Goal: Task Accomplishment & Management: Complete application form

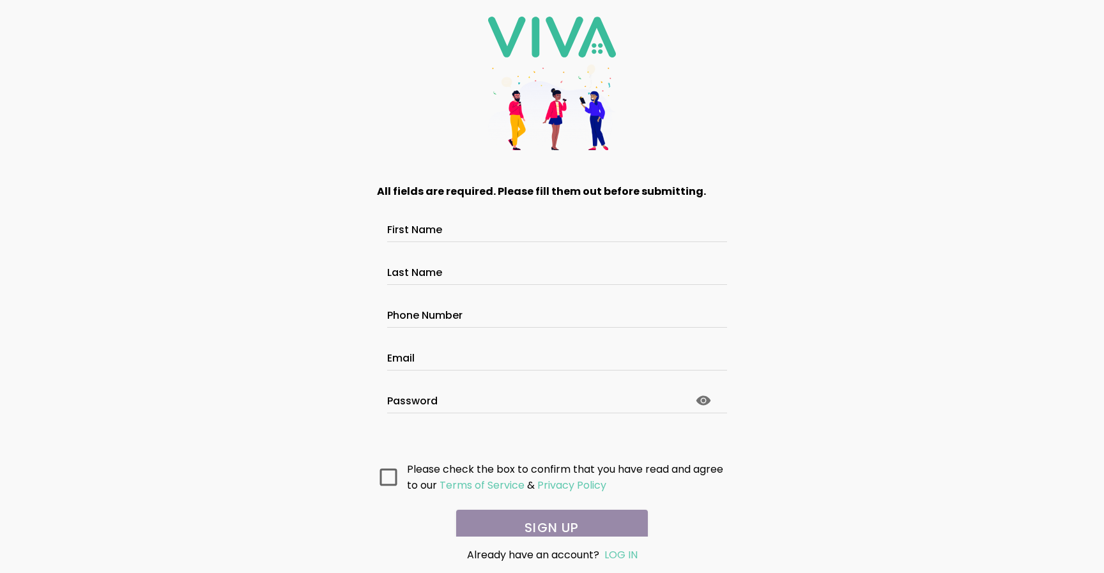
click at [447, 238] on div at bounding box center [552, 232] width 330 height 20
click at [447, 237] on input "First Name" at bounding box center [552, 231] width 330 height 11
type input "****"
type input "**********"
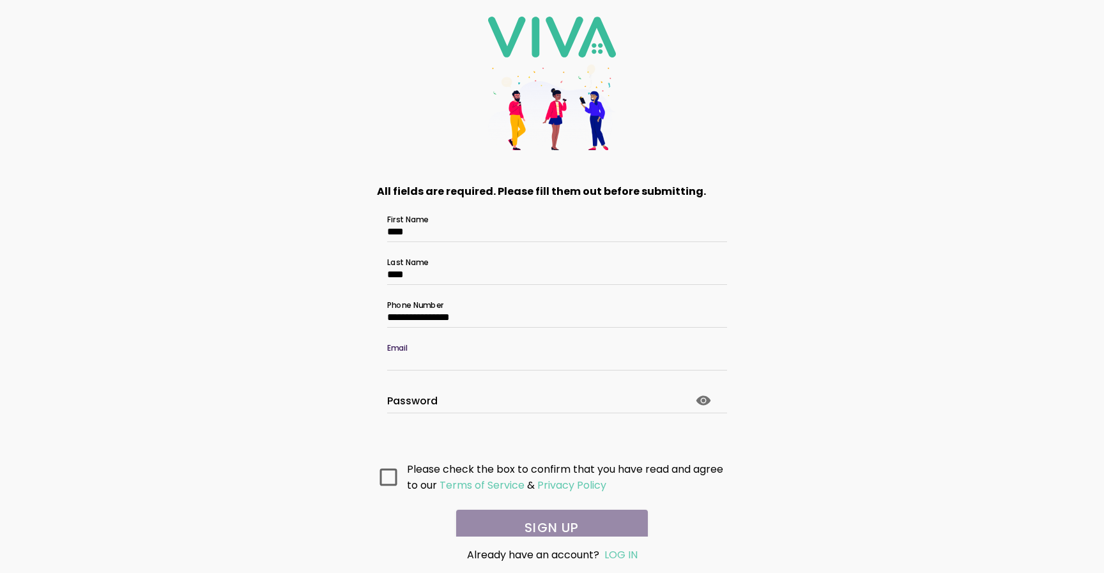
click at [445, 365] on input "Email" at bounding box center [552, 360] width 330 height 11
type input "**********"
click at [388, 464] on ion-col at bounding box center [389, 477] width 30 height 38
click at [390, 473] on icon at bounding box center [388, 476] width 17 height 17
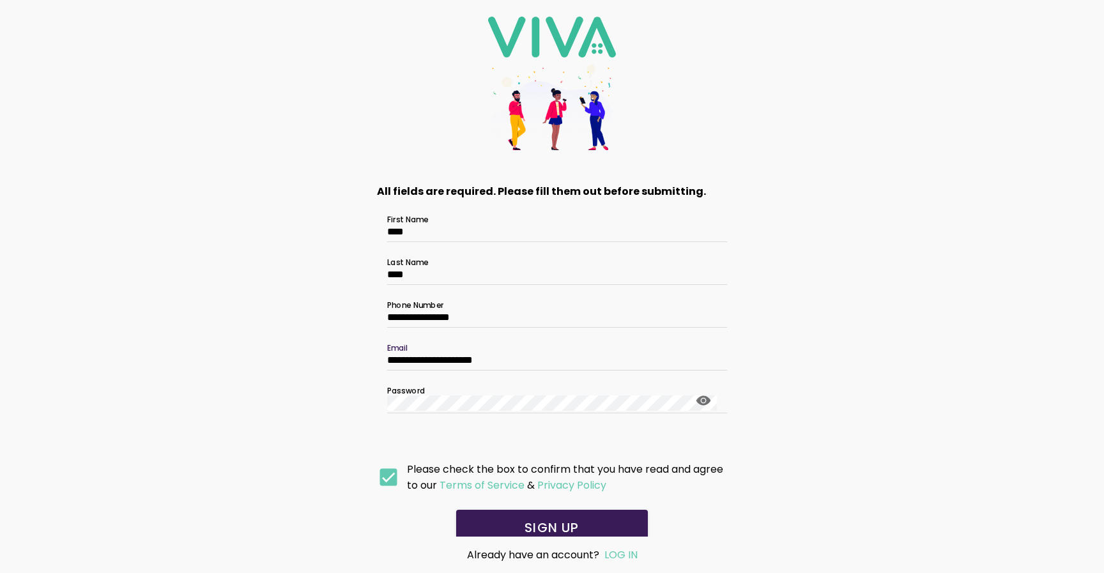
drag, startPoint x: 519, startPoint y: 361, endPoint x: 328, endPoint y: 345, distance: 191.7
click at [328, 346] on div "**********" at bounding box center [552, 286] width 1104 height 573
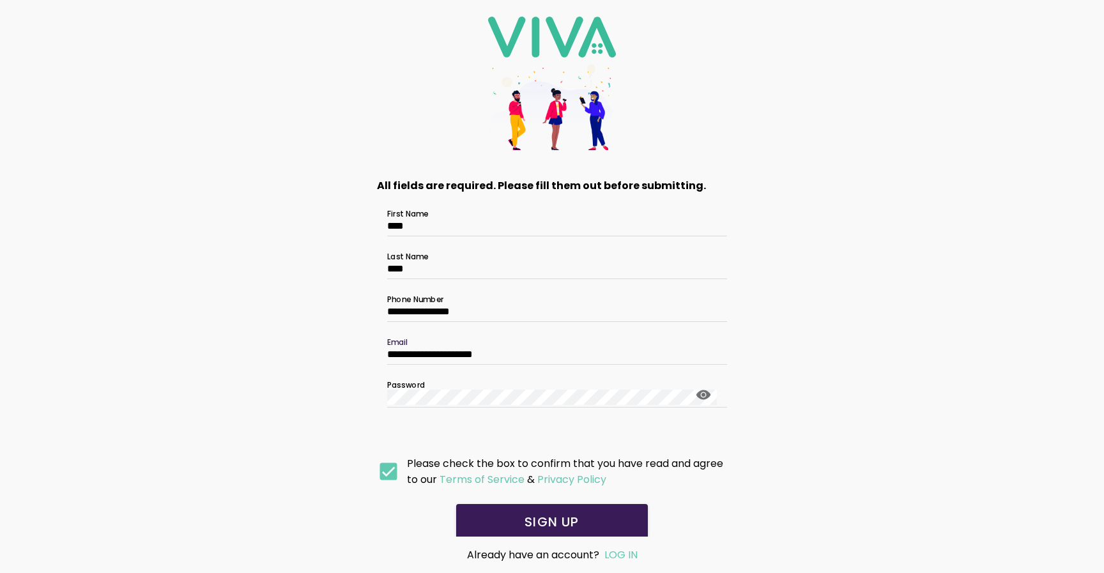
click at [586, 519] on span "SIGN UP" at bounding box center [552, 522] width 166 height 13
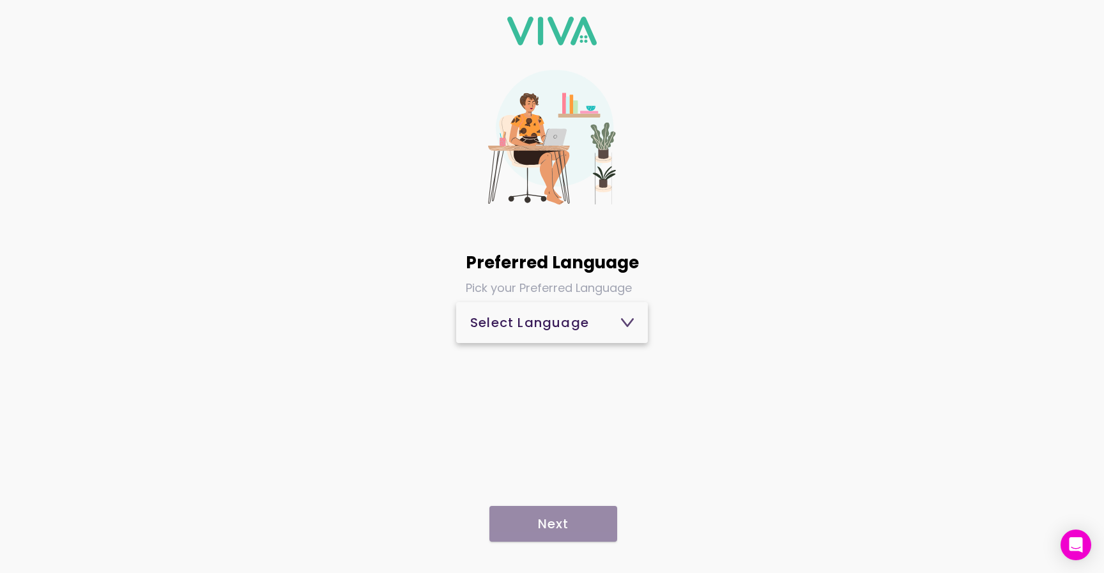
click at [538, 303] on button "Select Language" at bounding box center [552, 322] width 192 height 41
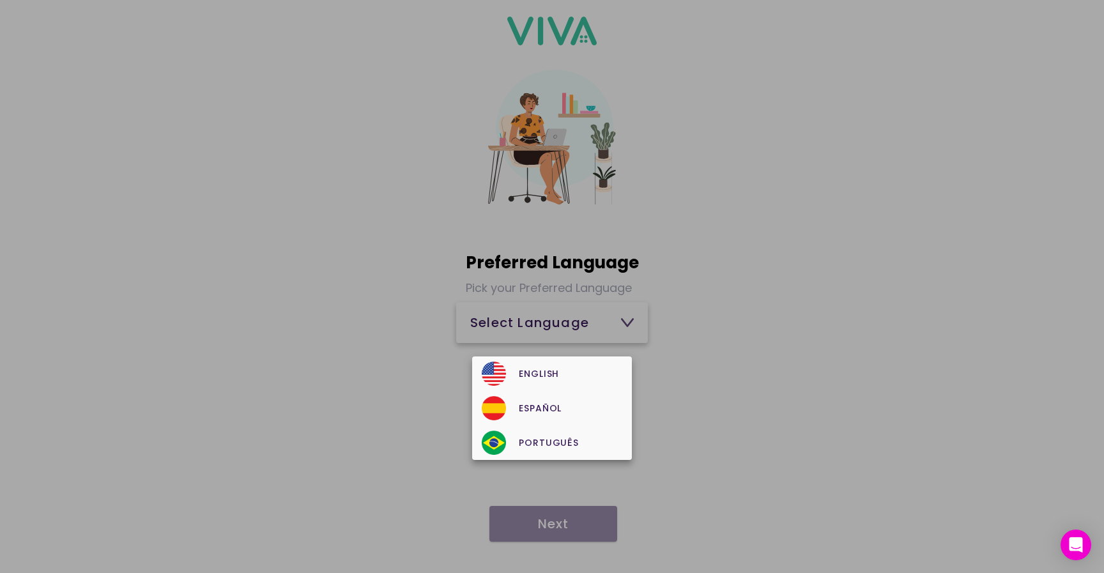
click at [528, 354] on ion-backdrop at bounding box center [552, 286] width 1104 height 573
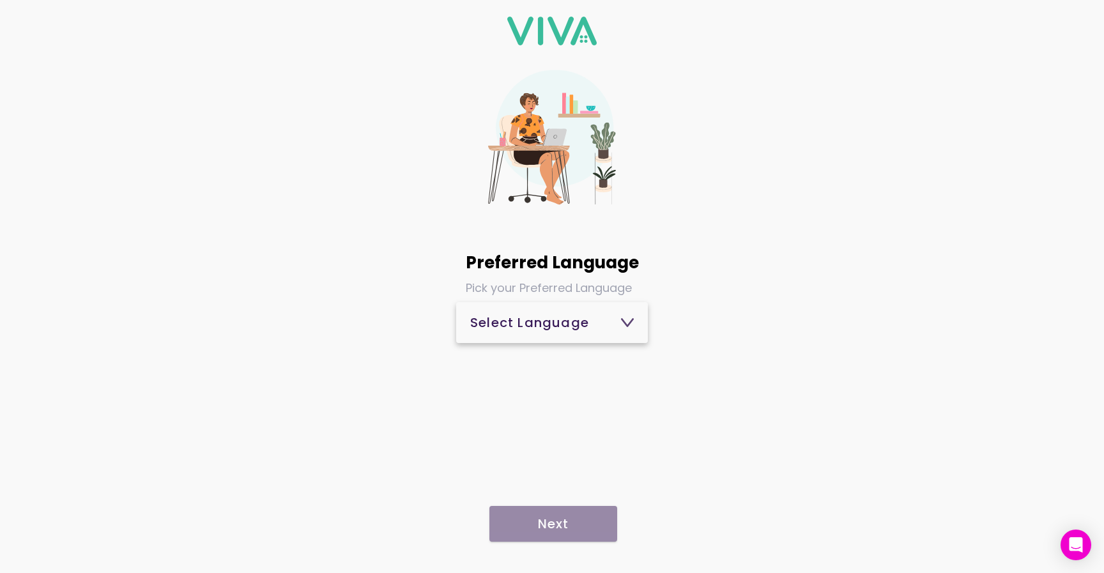
click at [531, 326] on div "Select Language" at bounding box center [552, 322] width 164 height 13
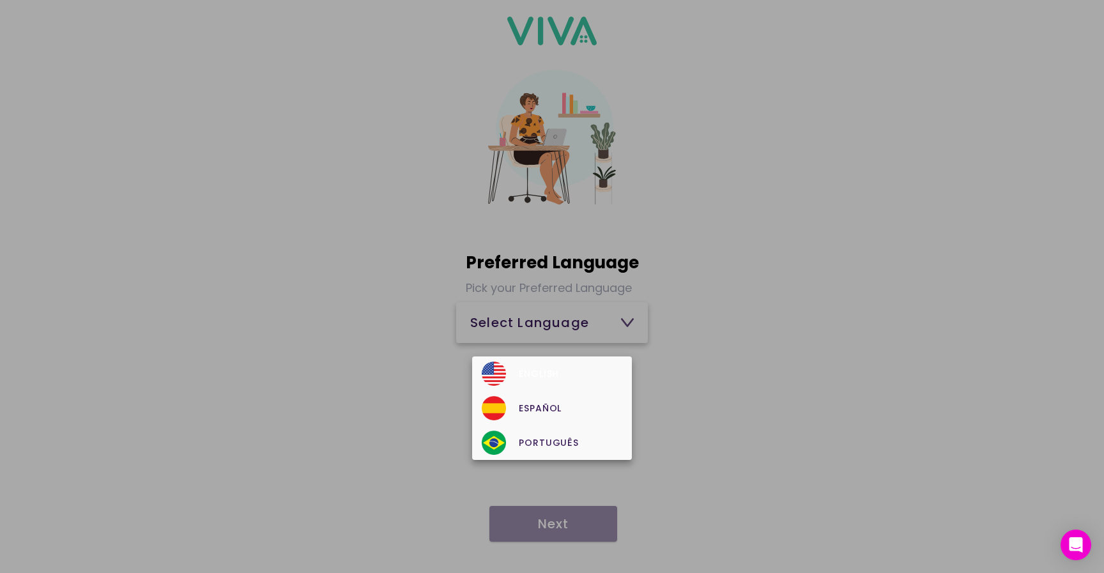
click at [527, 365] on div "English" at bounding box center [552, 374] width 140 height 24
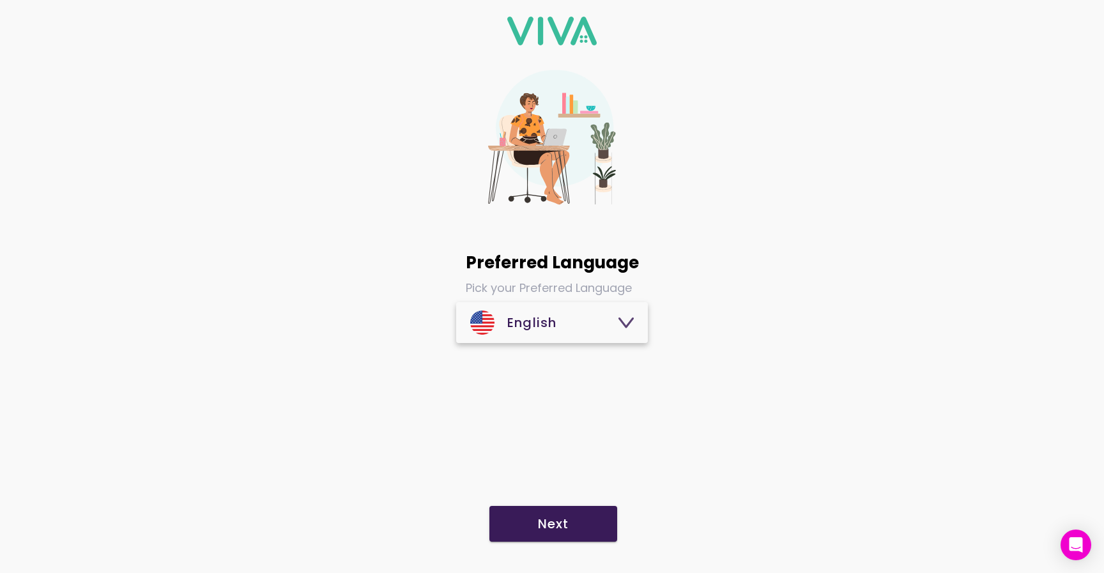
click at [534, 514] on button "Next" at bounding box center [553, 524] width 128 height 36
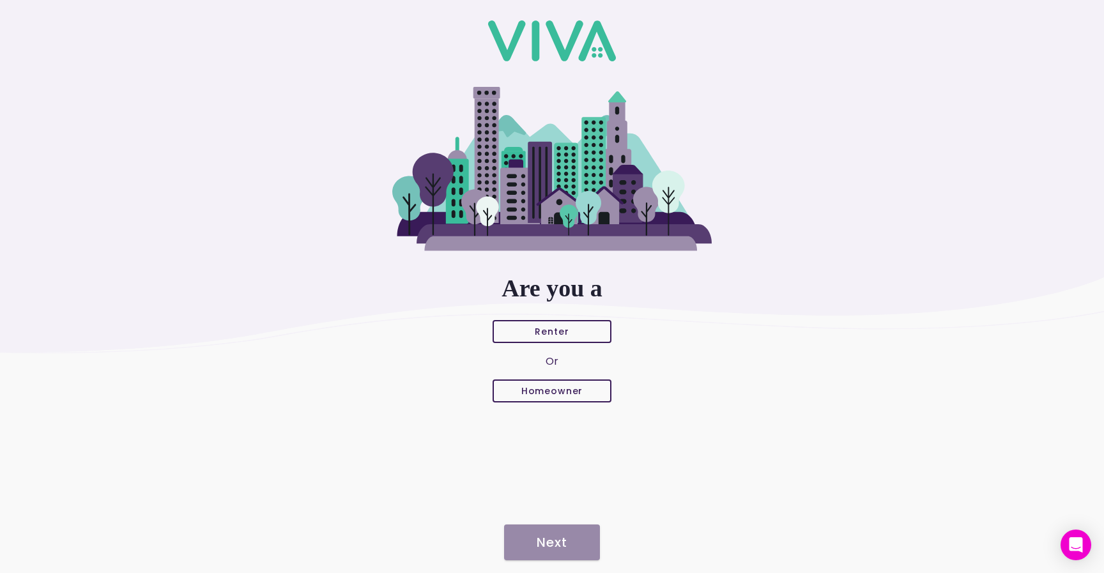
click at [562, 339] on button "Renter" at bounding box center [552, 331] width 119 height 23
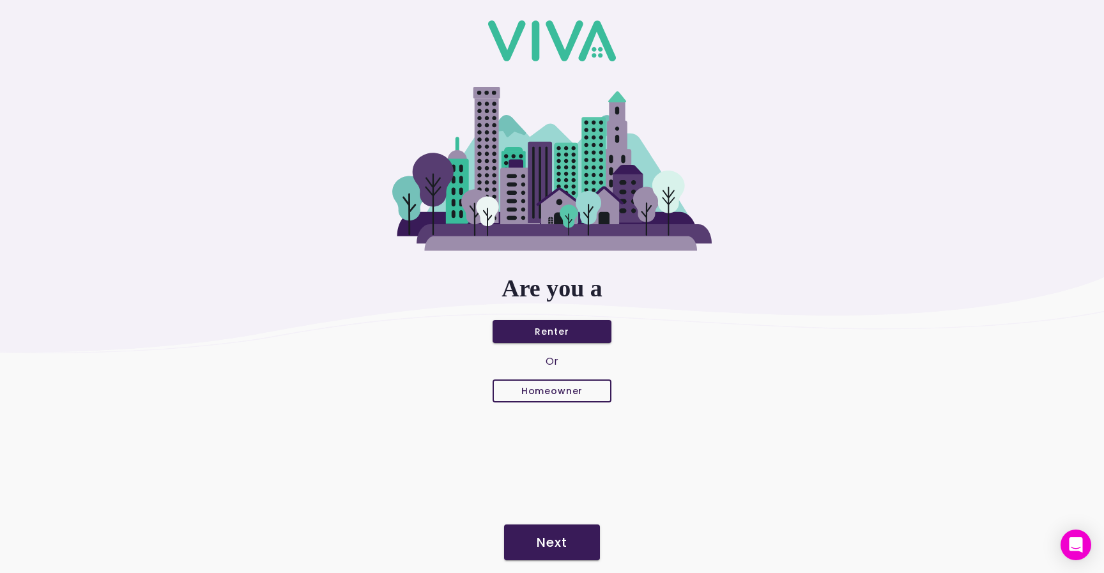
click at [562, 531] on button "Next" at bounding box center [552, 542] width 96 height 36
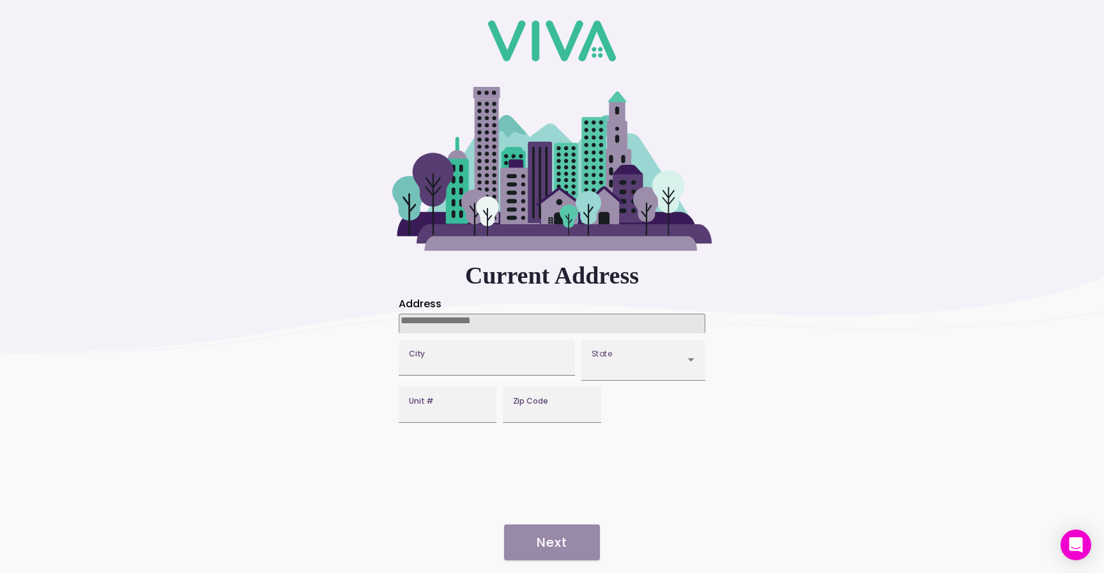
click at [441, 324] on input at bounding box center [552, 324] width 307 height 20
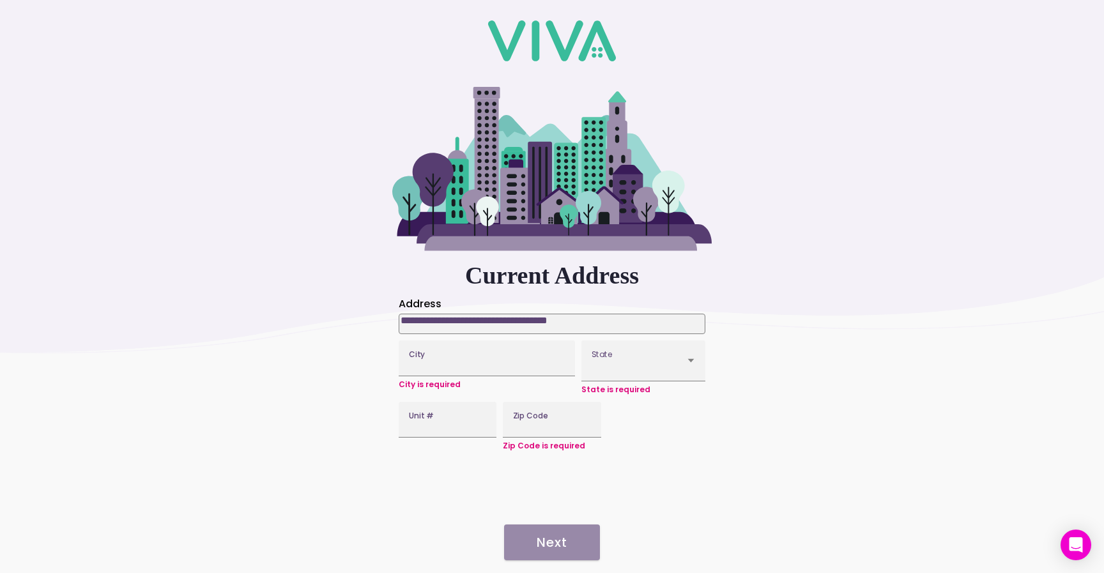
type input "**********"
type input "*****"
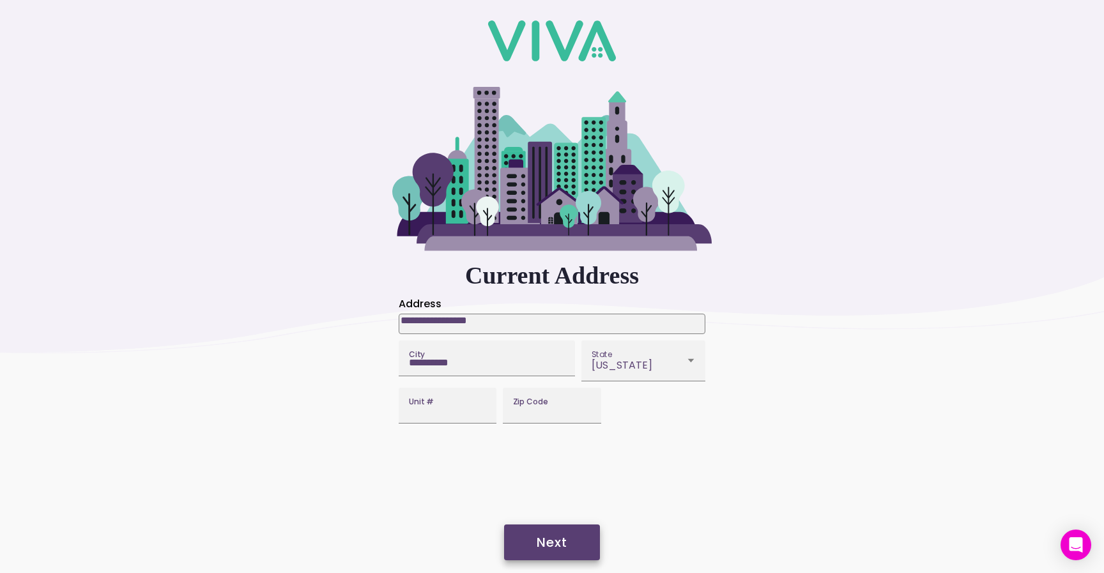
click at [573, 539] on span "Next" at bounding box center [552, 542] width 70 height 13
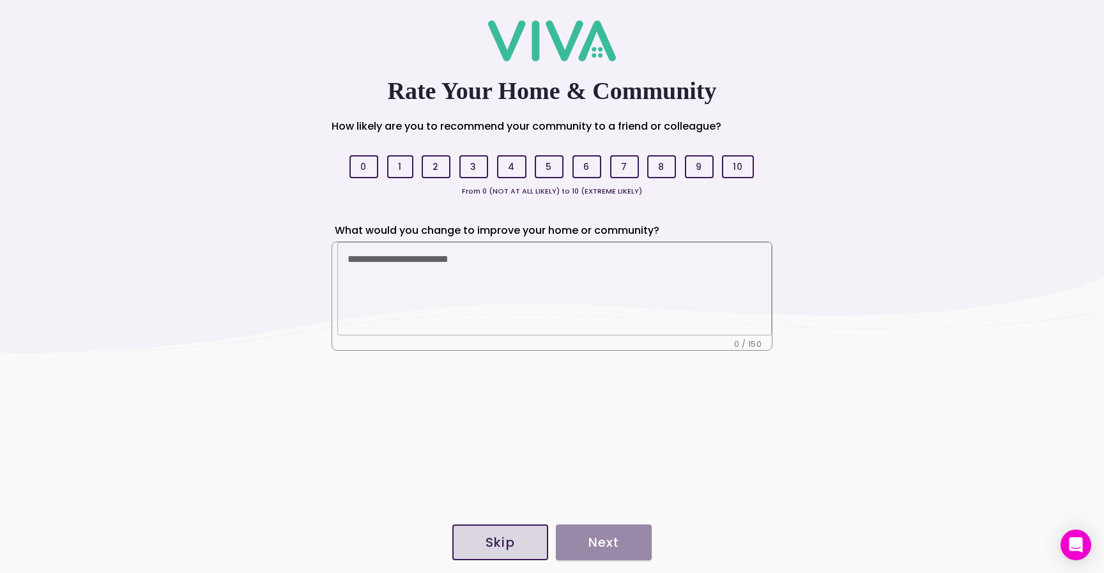
click at [0, 0] on slot "Skip" at bounding box center [0, 0] width 0 height 0
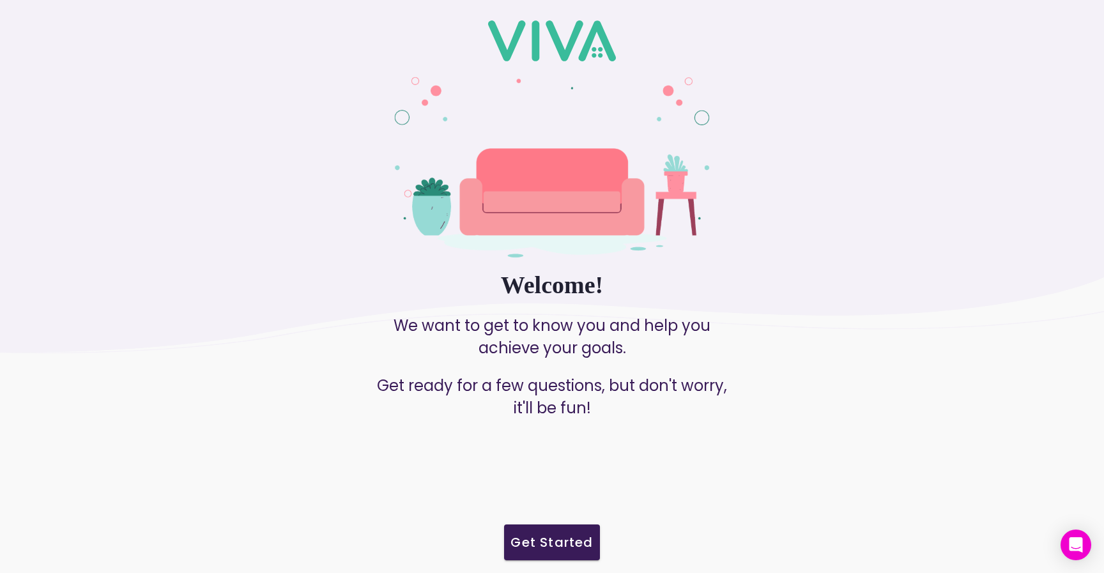
click at [0, 0] on slot "Get Started" at bounding box center [0, 0] width 0 height 0
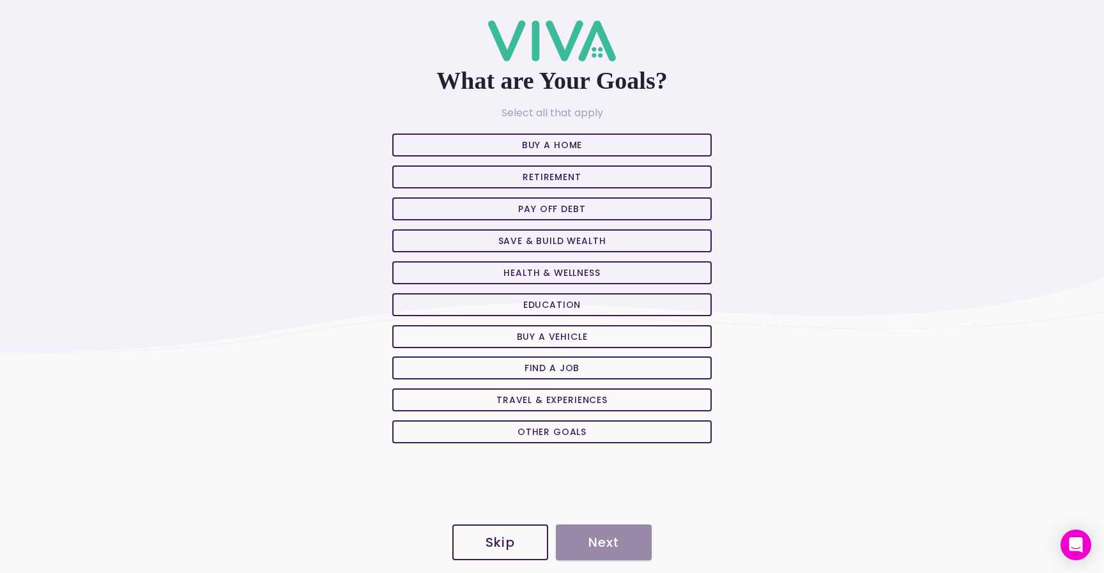
click at [0, 0] on slot "Buy A Home" at bounding box center [0, 0] width 0 height 0
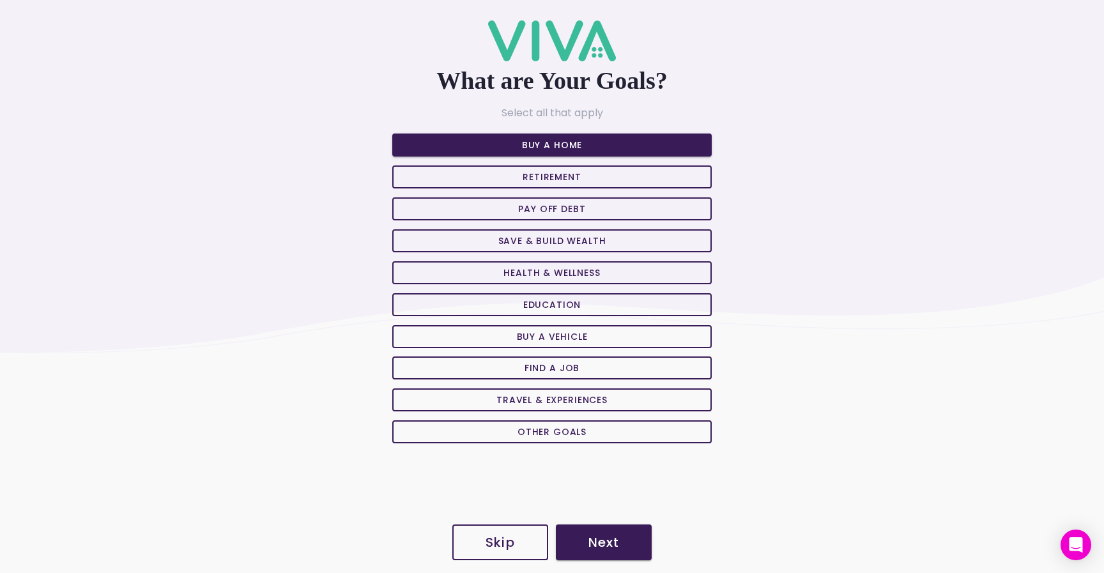
click at [0, 0] on slot "Buy A Home" at bounding box center [0, 0] width 0 height 0
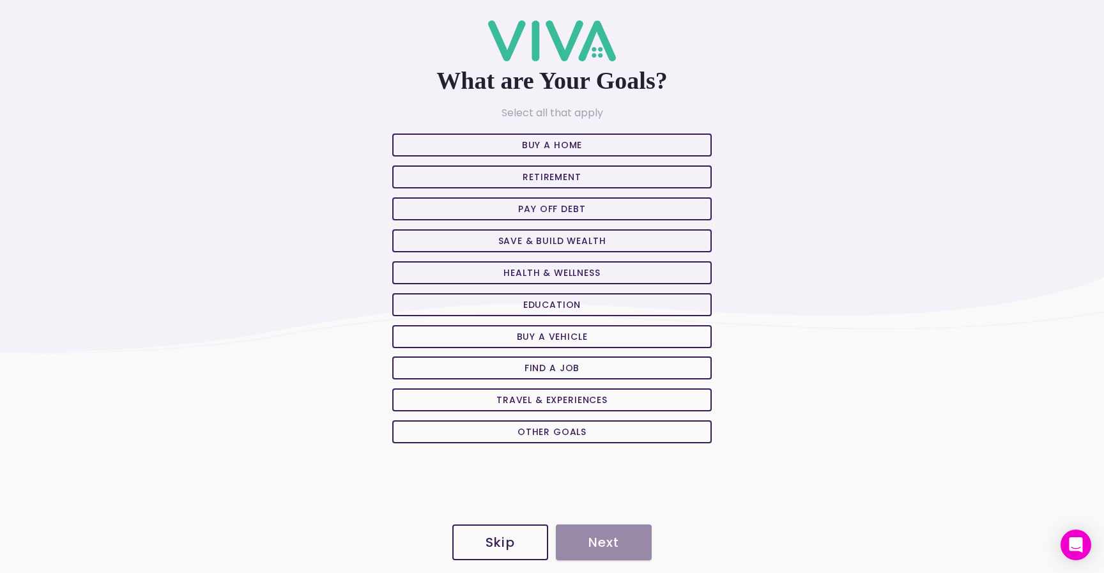
click at [0, 0] on slot "Health & Wellness" at bounding box center [0, 0] width 0 height 0
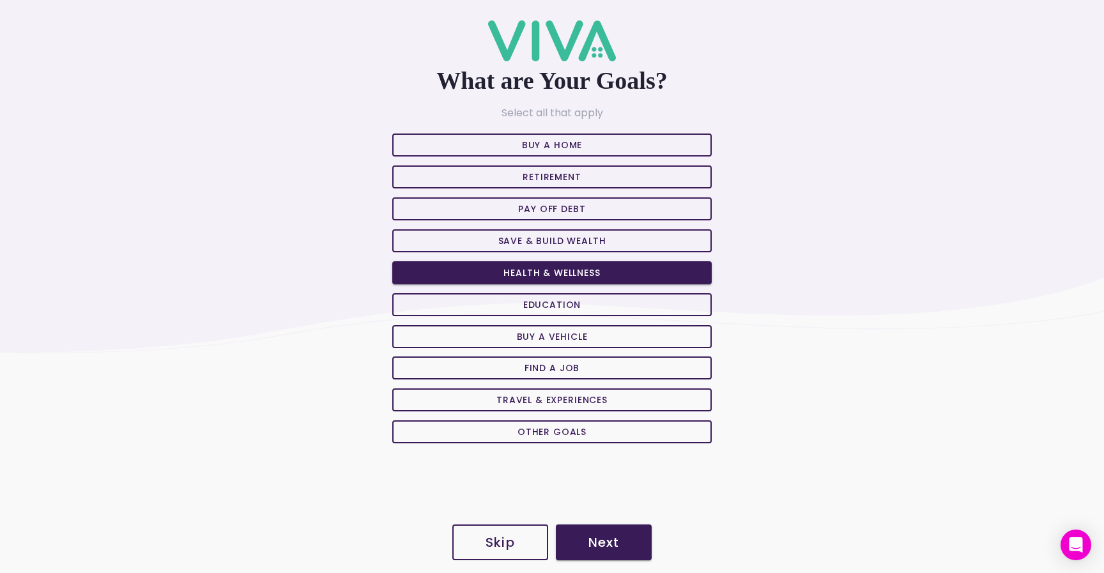
click at [597, 532] on button "Next" at bounding box center [604, 542] width 96 height 36
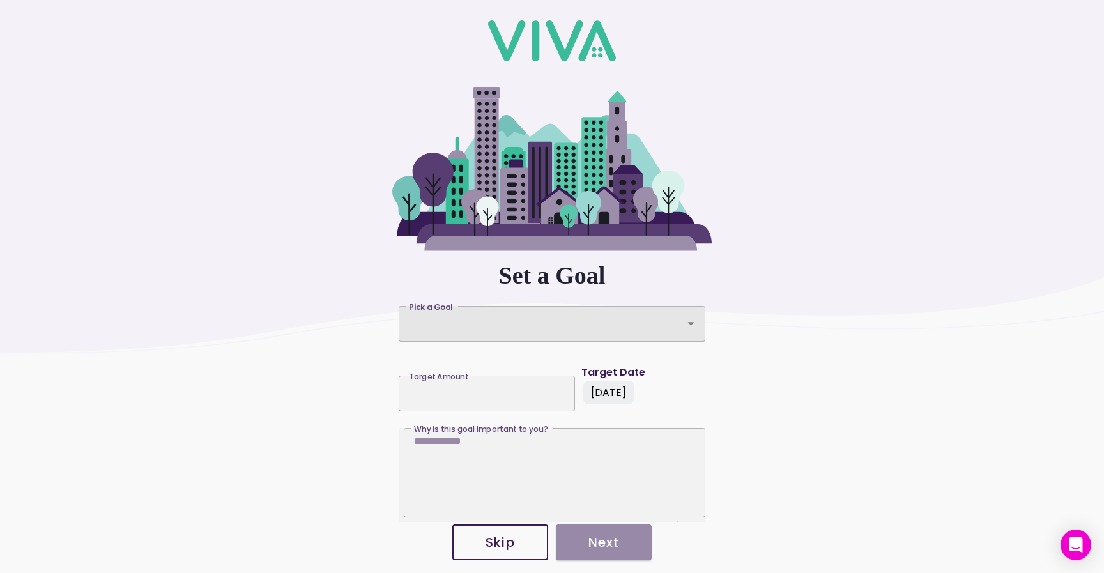
click at [566, 327] on div "Pick a Goal" at bounding box center [552, 324] width 307 height 36
click at [566, 327] on button "Pick a Goal Pick a Goal" at bounding box center [552, 324] width 307 height 36
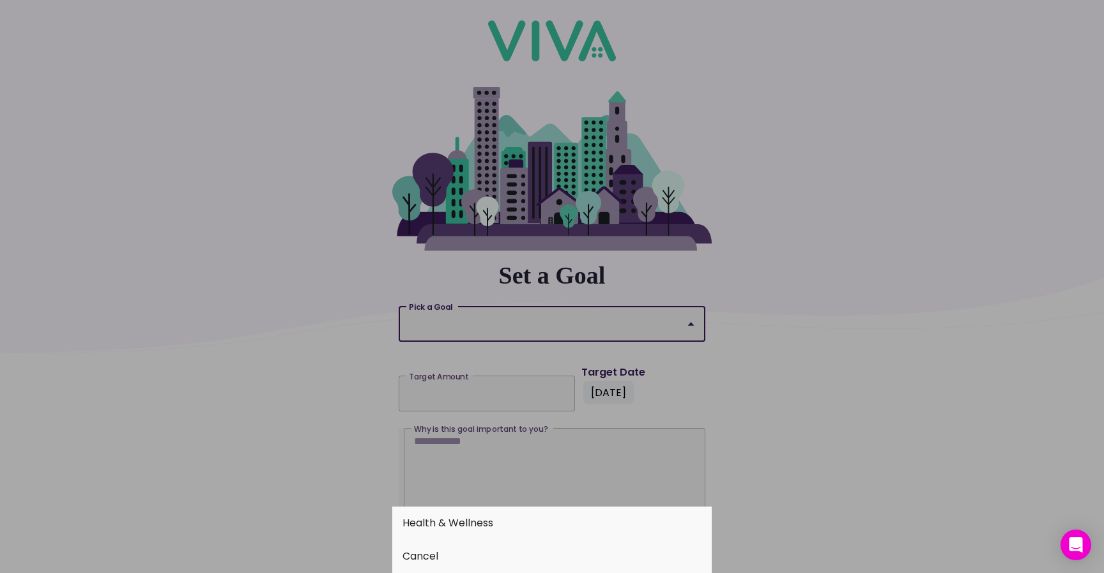
click at [480, 519] on button "Health & Wellness" at bounding box center [551, 523] width 319 height 33
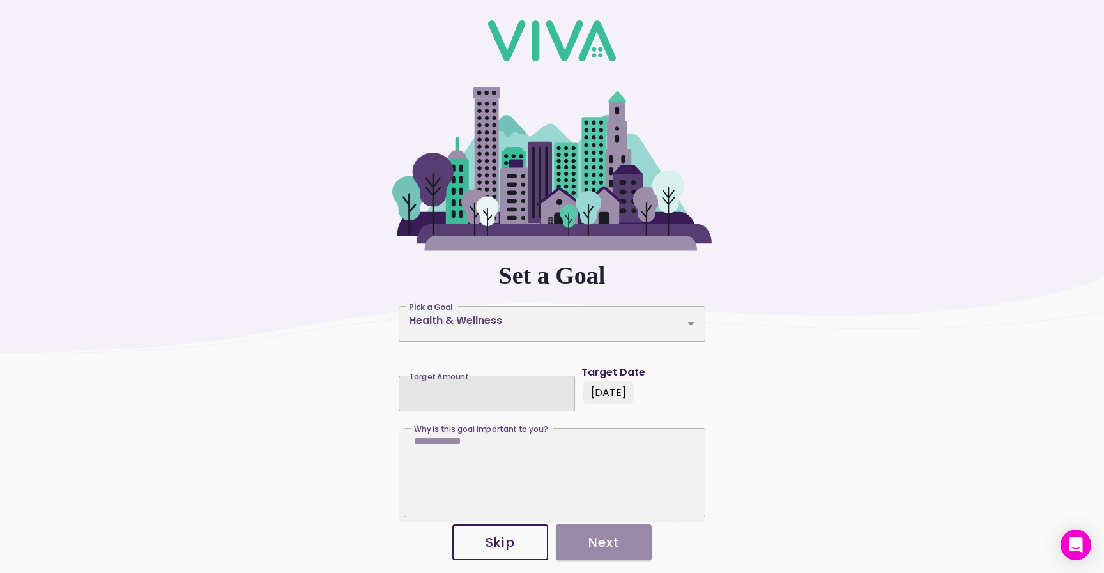
click at [465, 397] on div at bounding box center [487, 390] width 156 height 28
click at [465, 395] on input "Target Amount Target Amount" at bounding box center [487, 389] width 156 height 11
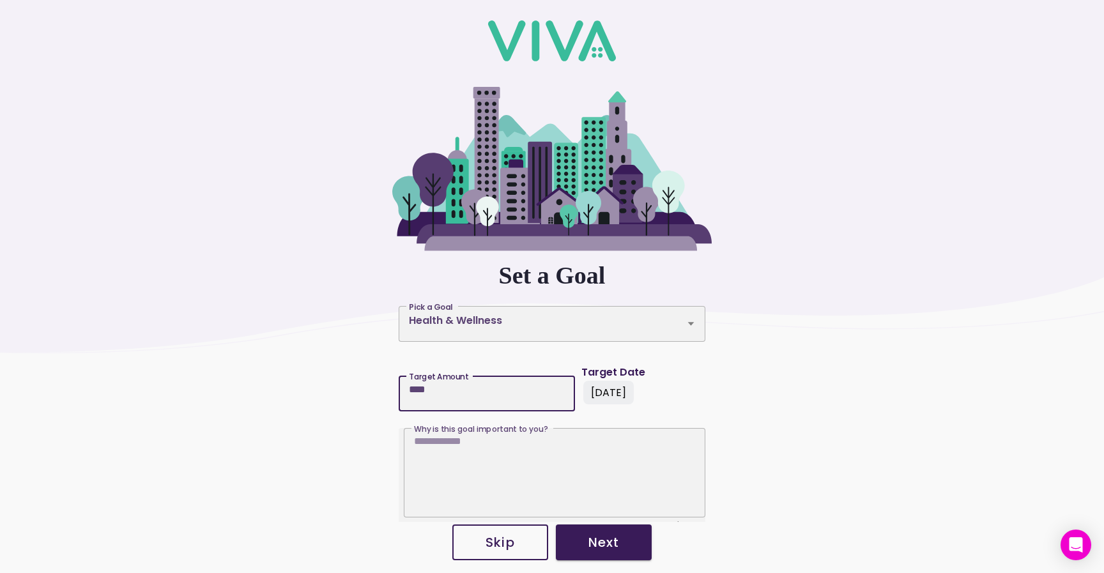
type input "****"
click at [601, 558] on button "Next" at bounding box center [604, 542] width 96 height 36
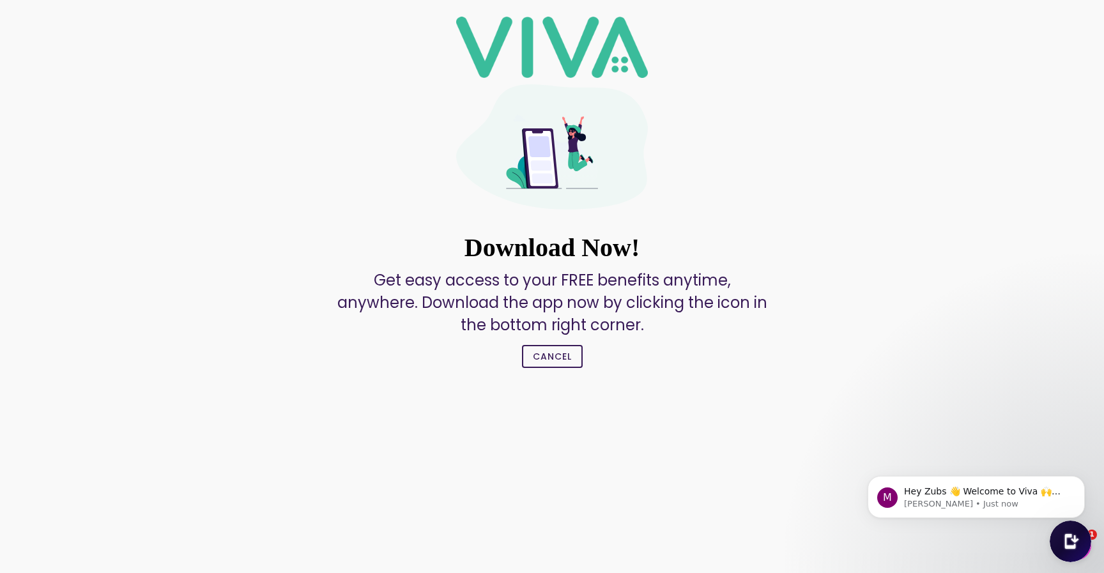
click at [541, 373] on ion-col "Cancel" at bounding box center [552, 356] width 70 height 34
click at [0, 0] on slot "Cancel" at bounding box center [0, 0] width 0 height 0
